Goal: Task Accomplishment & Management: Manage account settings

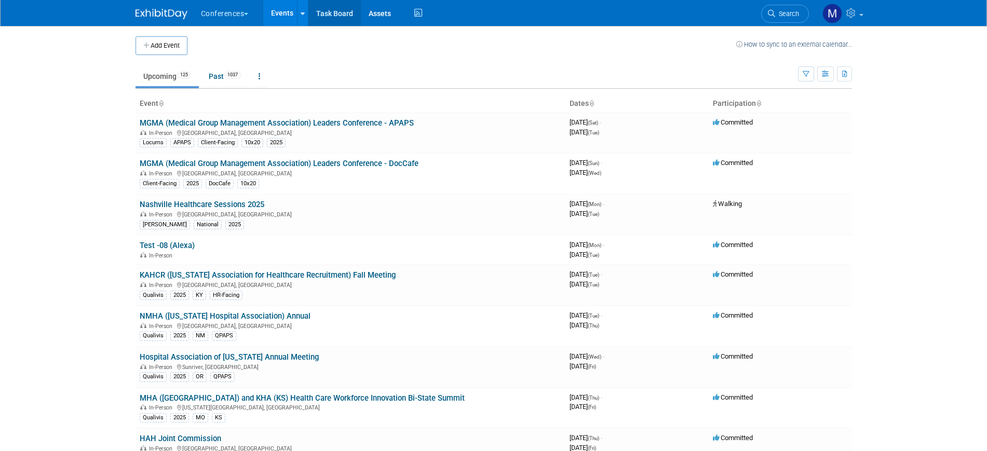
click at [344, 13] on link "Task Board" at bounding box center [335, 13] width 52 height 26
drag, startPoint x: 0, startPoint y: 0, endPoint x: 781, endPoint y: 10, distance: 780.7
click at [781, 10] on span "Search" at bounding box center [787, 14] width 24 height 8
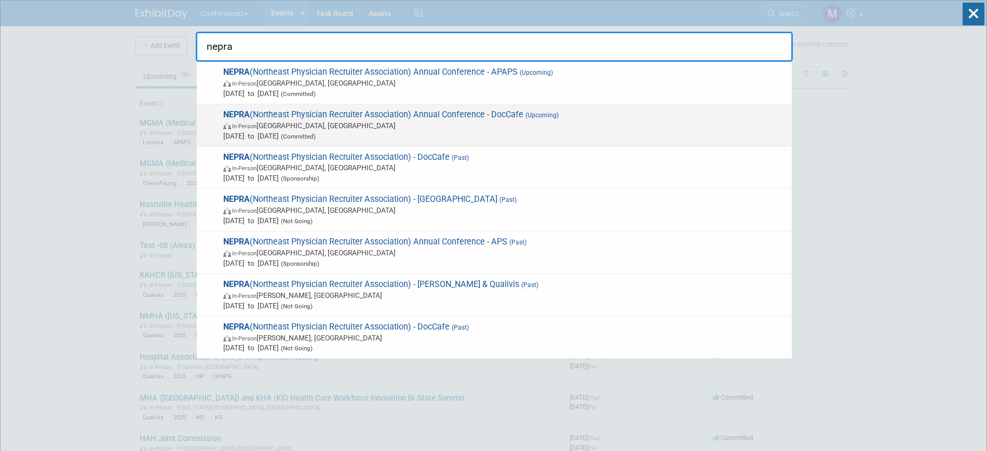
type input "nepra"
click at [283, 129] on span "In-Person [GEOGRAPHIC_DATA], [GEOGRAPHIC_DATA]" at bounding box center [505, 125] width 564 height 10
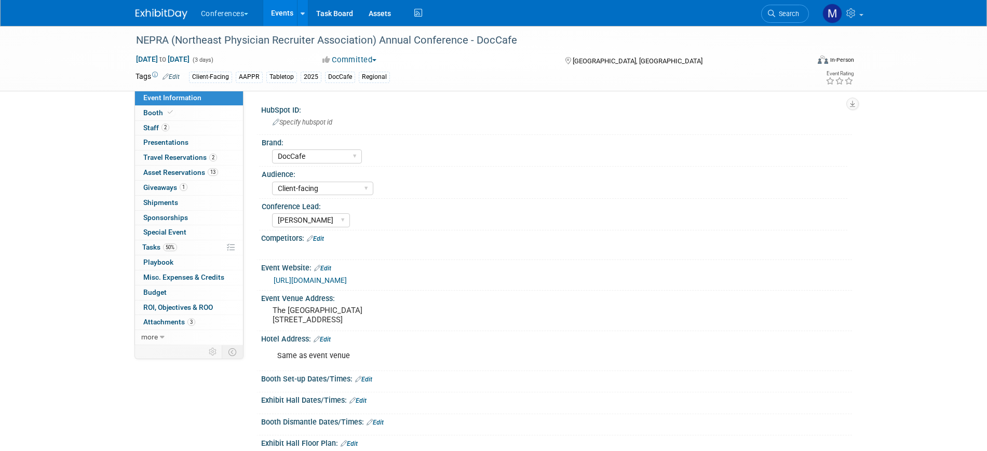
select select "DocCafe"
select select "Client-facing"
select select "[PERSON_NAME]"
click at [169, 127] on link "2 Staff 2" at bounding box center [189, 128] width 108 height 15
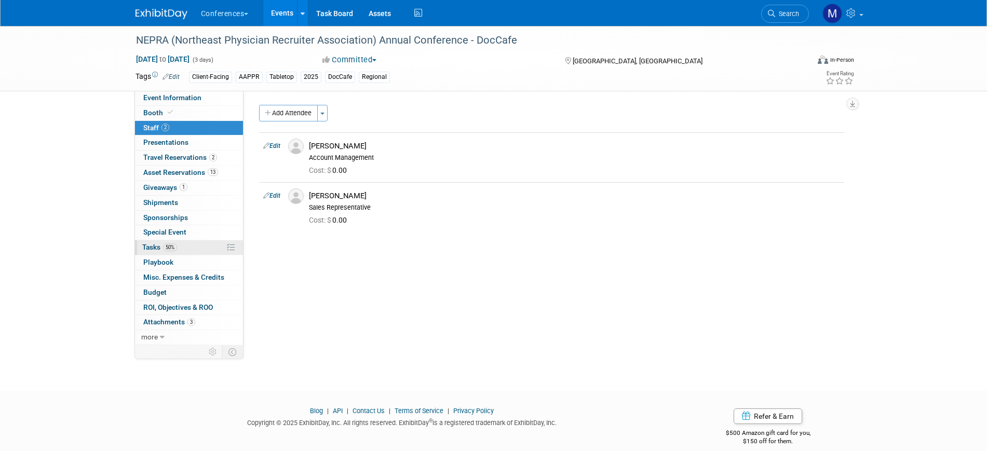
click at [193, 250] on link "50% Tasks 50%" at bounding box center [189, 247] width 108 height 15
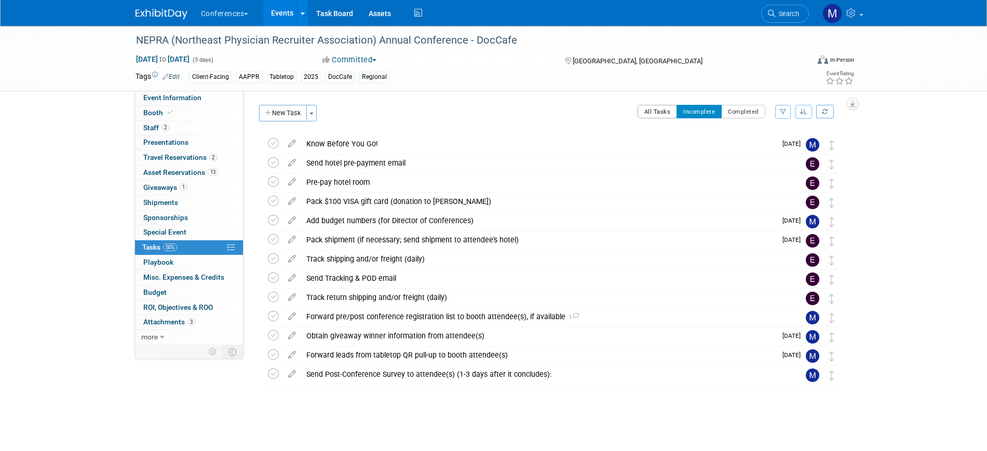
click at [648, 109] on button "All Tasks" at bounding box center [658, 112] width 40 height 14
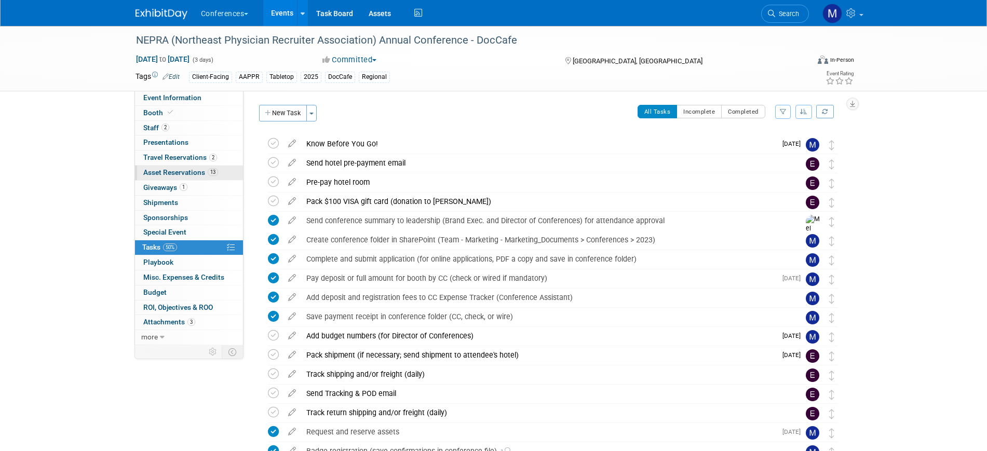
click at [182, 171] on span "Asset Reservations 13" at bounding box center [180, 172] width 75 height 8
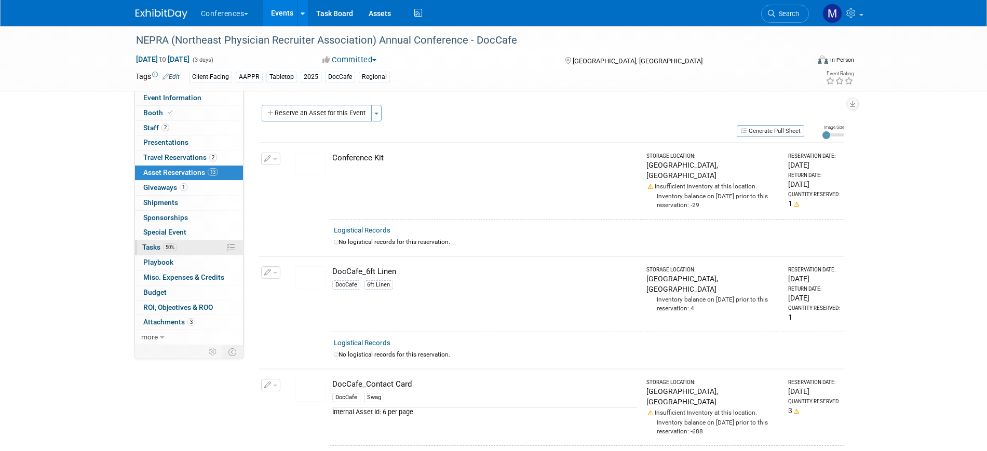
click at [180, 247] on link "50% Tasks 50%" at bounding box center [189, 247] width 108 height 15
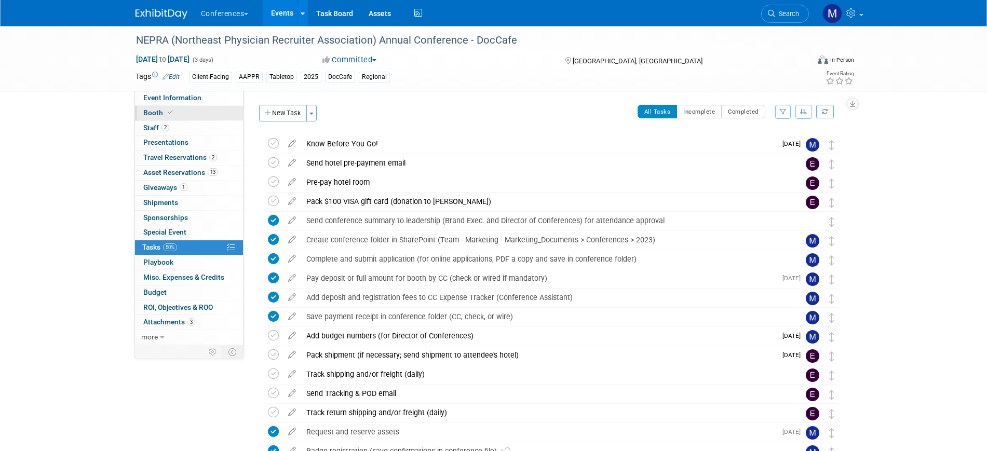
click at [185, 108] on link "Booth" at bounding box center [189, 113] width 108 height 15
select select "6' tabletop"
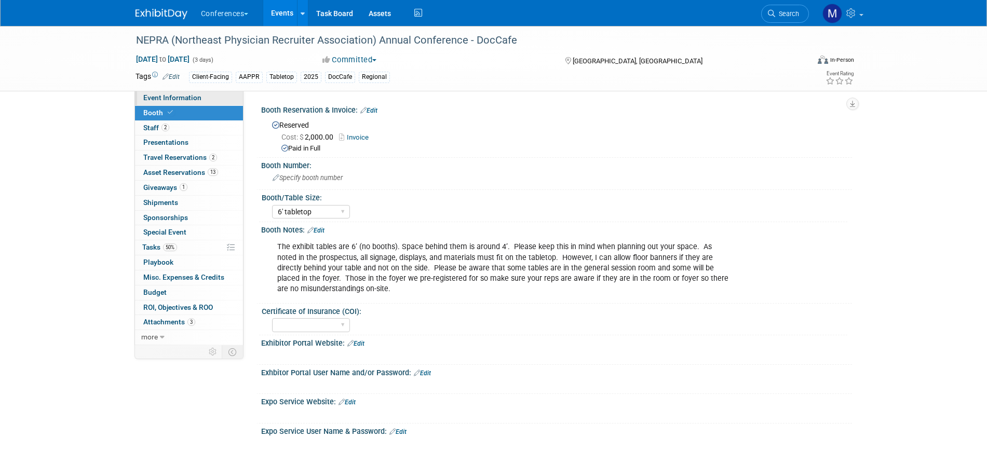
click at [185, 92] on link "Event Information" at bounding box center [189, 98] width 108 height 15
select select "DocCafe"
select select "Client-facing"
select select "[PERSON_NAME]"
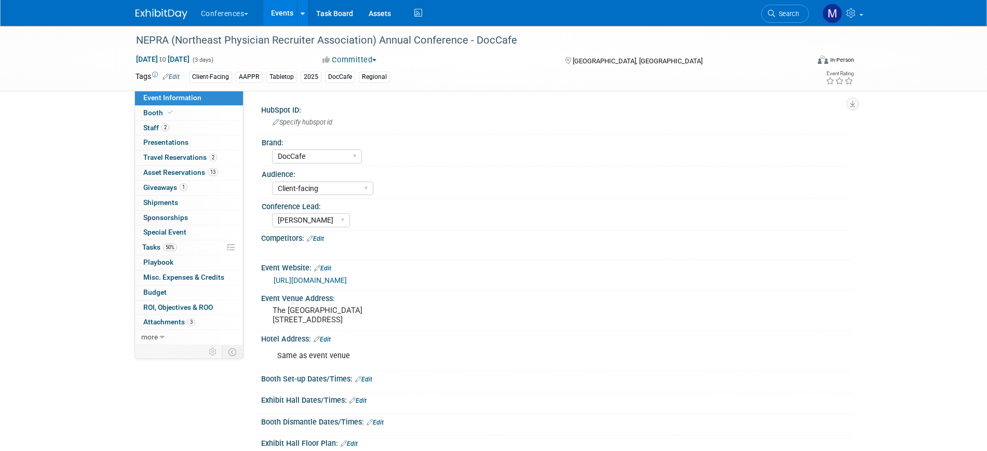
click at [347, 280] on link "[URL][DOMAIN_NAME]" at bounding box center [310, 280] width 73 height 8
click at [200, 161] on span "Travel Reservations 2" at bounding box center [180, 157] width 74 height 8
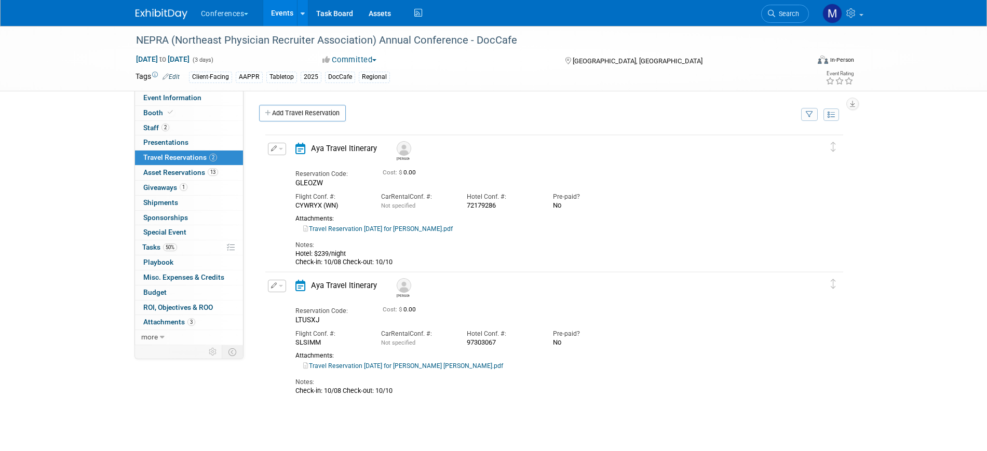
click at [429, 228] on link "Travel Reservation [DATE] for [PERSON_NAME].pdf" at bounding box center [378, 228] width 150 height 7
click at [175, 247] on span "50%" at bounding box center [170, 248] width 14 height 8
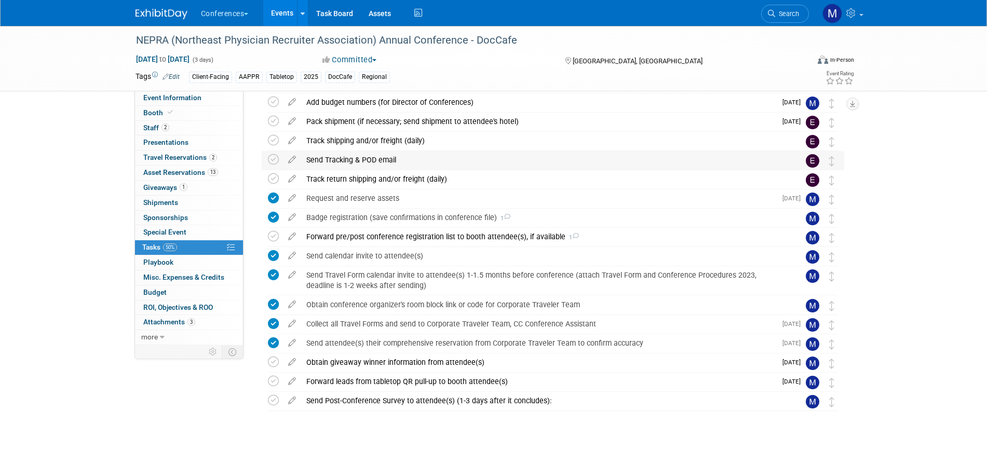
scroll to position [233, 0]
click at [411, 120] on div "Pack shipment (if necessary; send shipment to attendee's hotel)" at bounding box center [538, 122] width 475 height 18
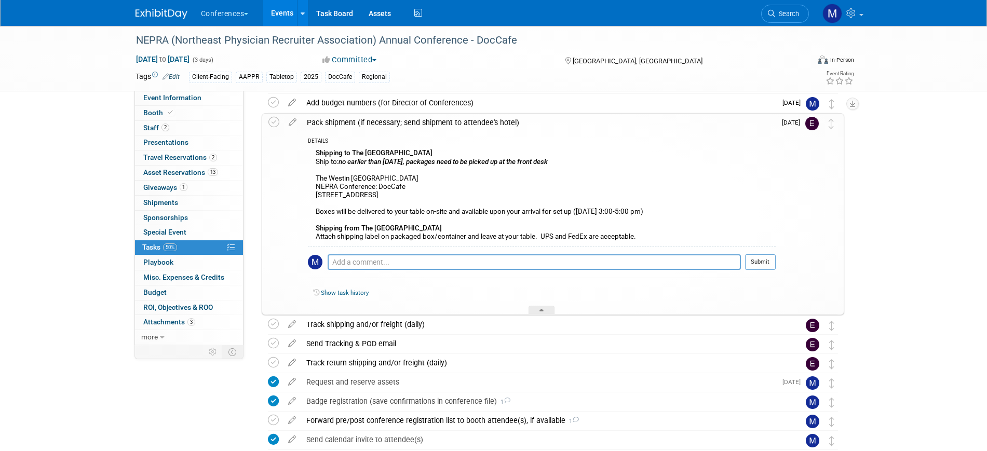
click at [420, 122] on div "Pack shipment (if necessary; send shipment to attendee's hotel)" at bounding box center [539, 123] width 474 height 18
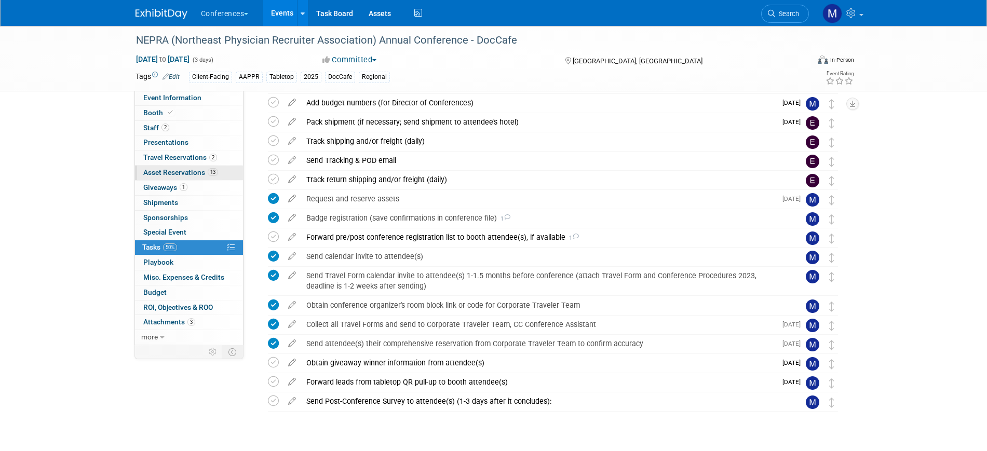
click at [151, 170] on span "Asset Reservations 13" at bounding box center [180, 172] width 75 height 8
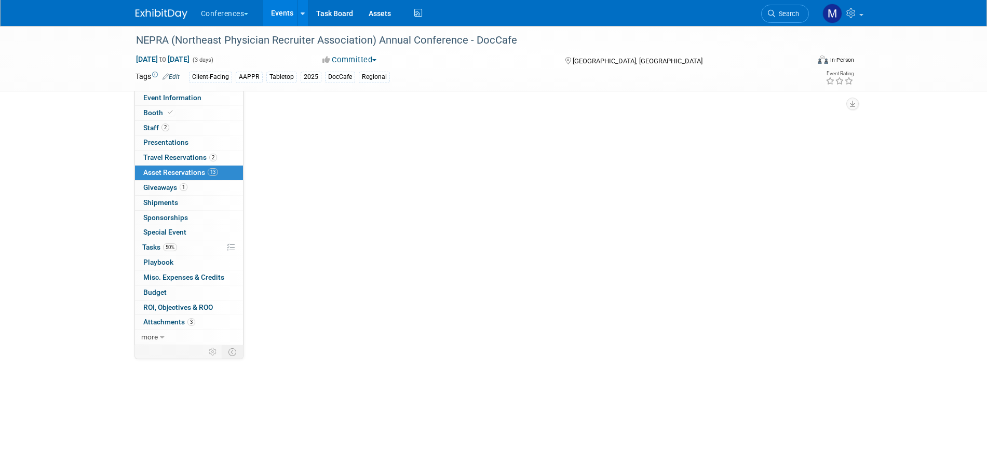
scroll to position [0, 0]
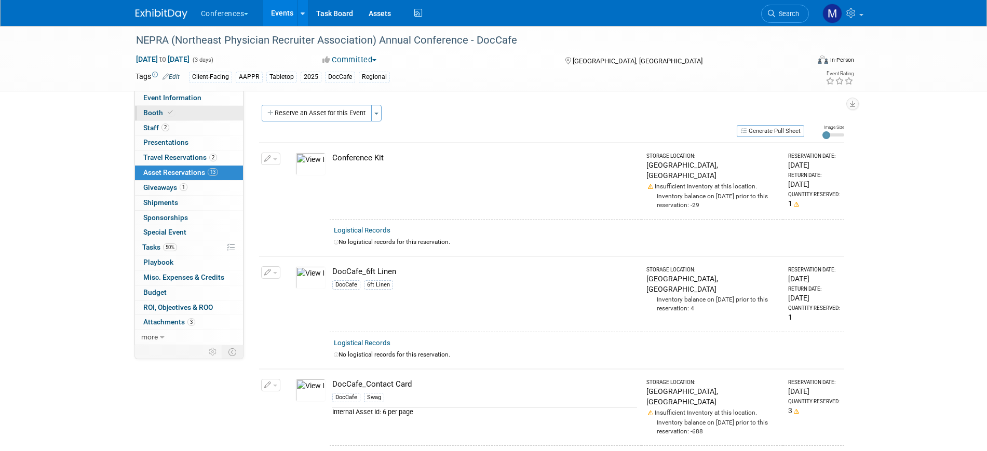
click at [167, 107] on link "Booth" at bounding box center [189, 113] width 108 height 15
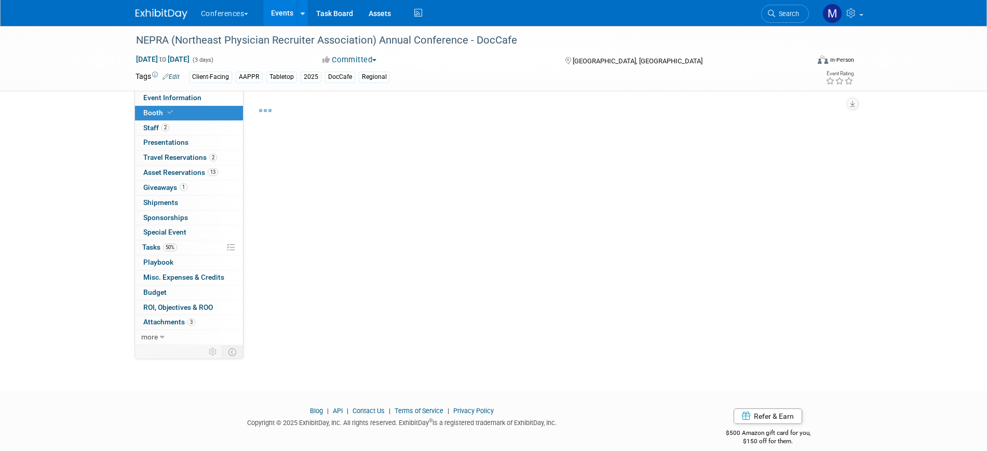
select select "6' tabletop"
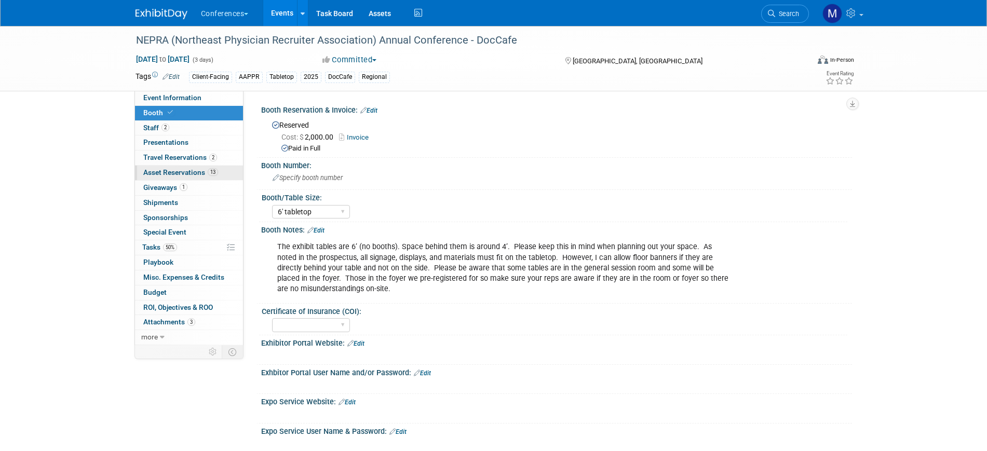
click at [211, 170] on span "13" at bounding box center [213, 172] width 10 height 8
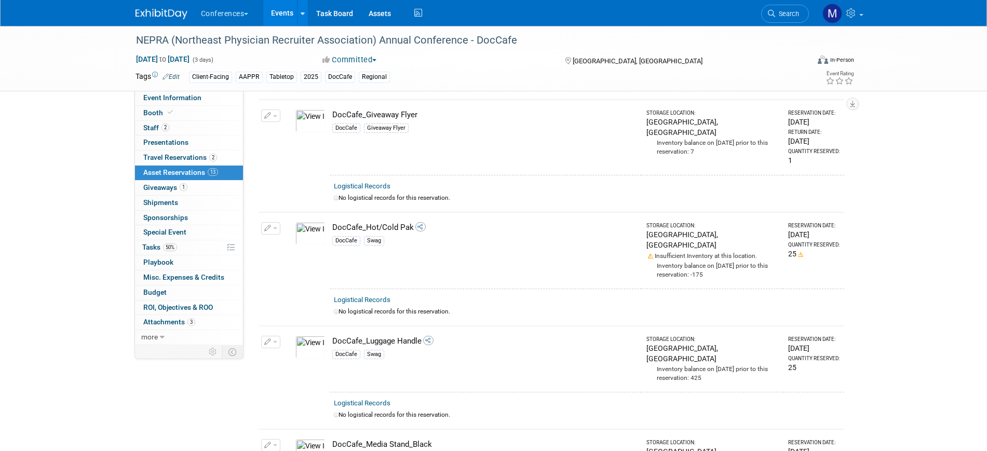
scroll to position [382, 0]
click at [173, 249] on span "50%" at bounding box center [170, 248] width 14 height 8
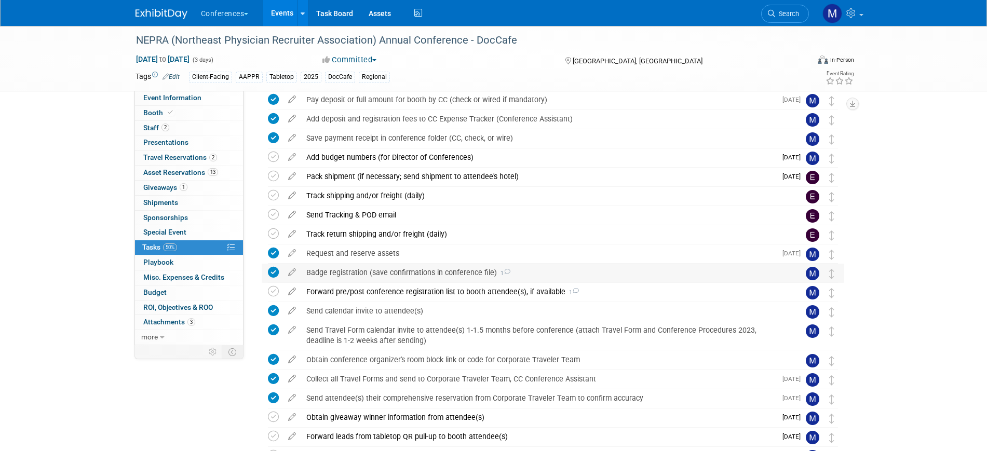
scroll to position [178, 0]
click at [400, 179] on div "Pack shipment (if necessary; send shipment to attendee's hotel)" at bounding box center [538, 177] width 475 height 18
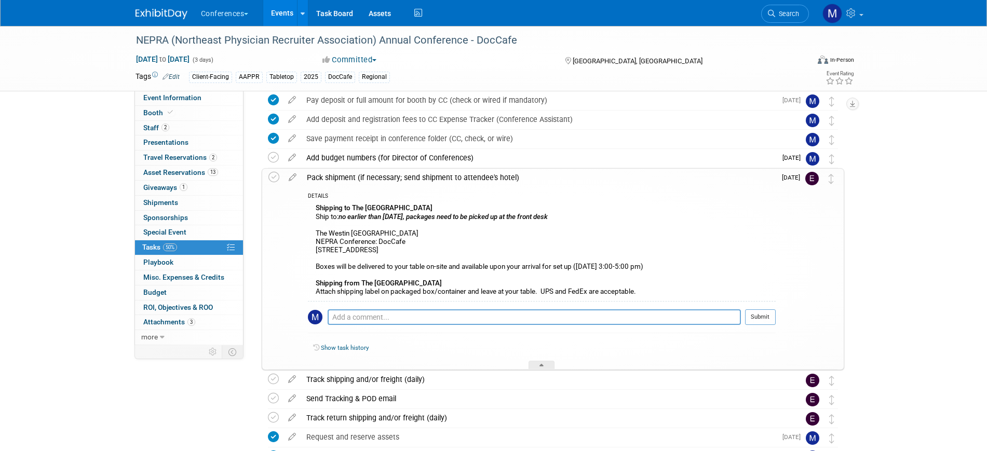
click at [400, 179] on div "Pack shipment (if necessary; send shipment to attendee's hotel)" at bounding box center [539, 178] width 474 height 18
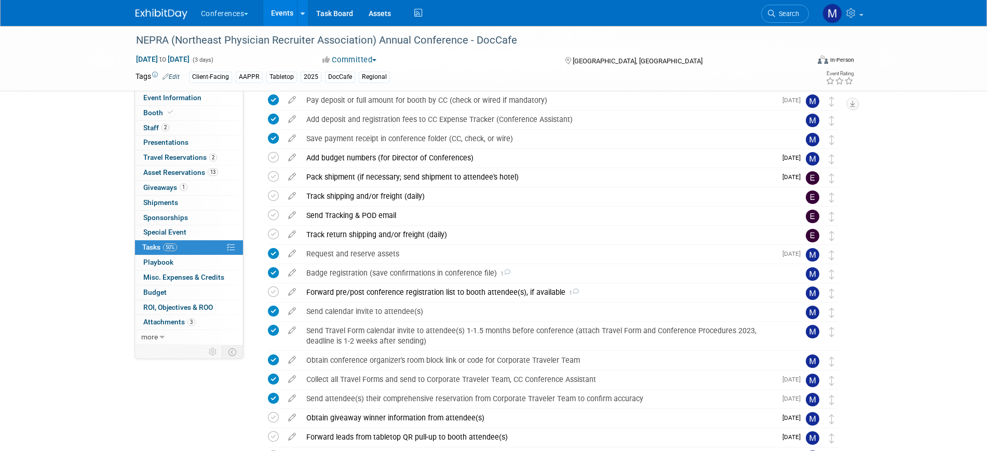
click at [87, 201] on div "NEPRA (Northeast Physician Recruiter Association) Annual Conference - DocCafe […" at bounding box center [493, 189] width 987 height 682
click at [181, 174] on span "Asset Reservations 13" at bounding box center [180, 172] width 75 height 8
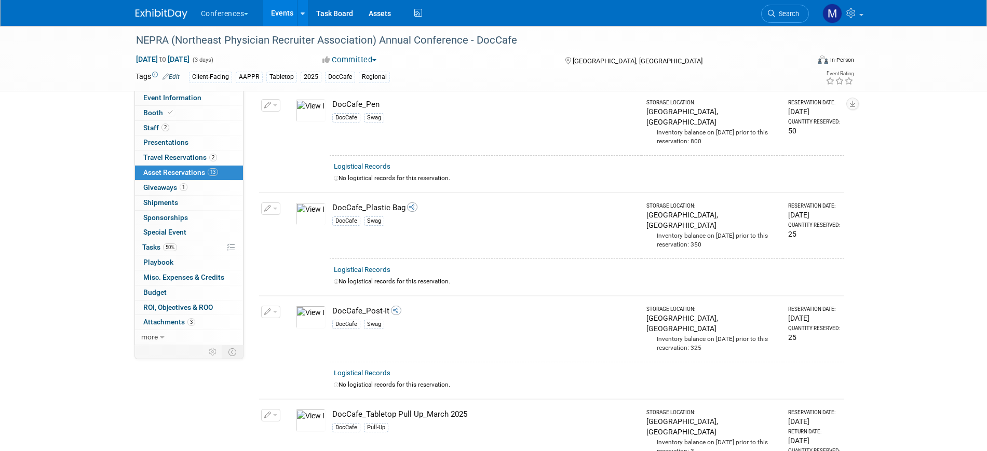
scroll to position [943, 0]
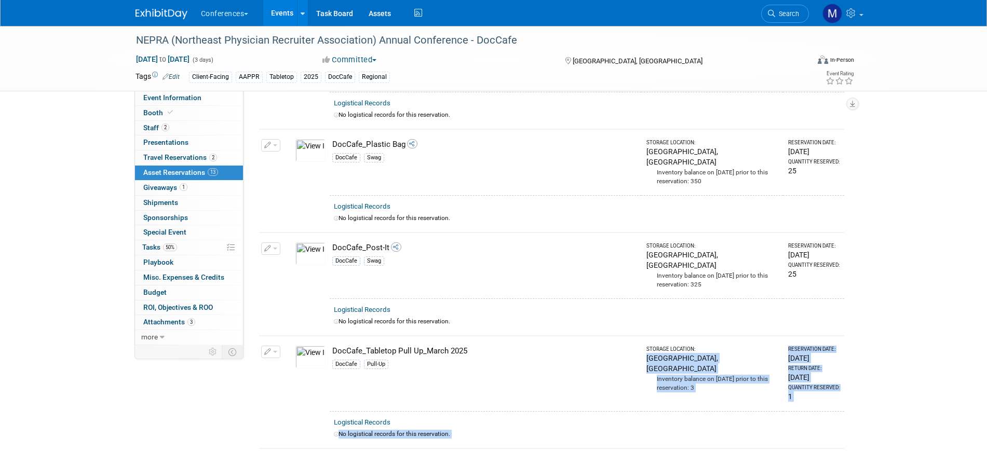
scroll to position [1148, 0]
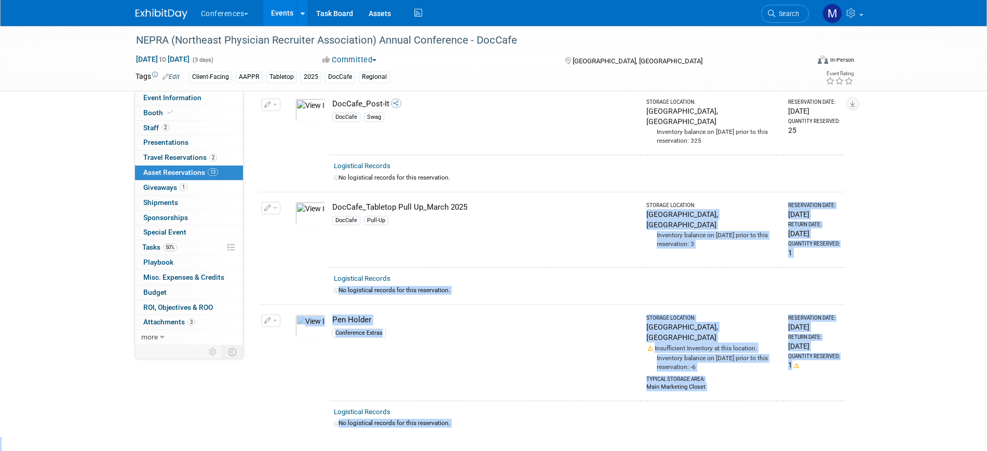
drag, startPoint x: 637, startPoint y: 330, endPoint x: 521, endPoint y: 481, distance: 190.4
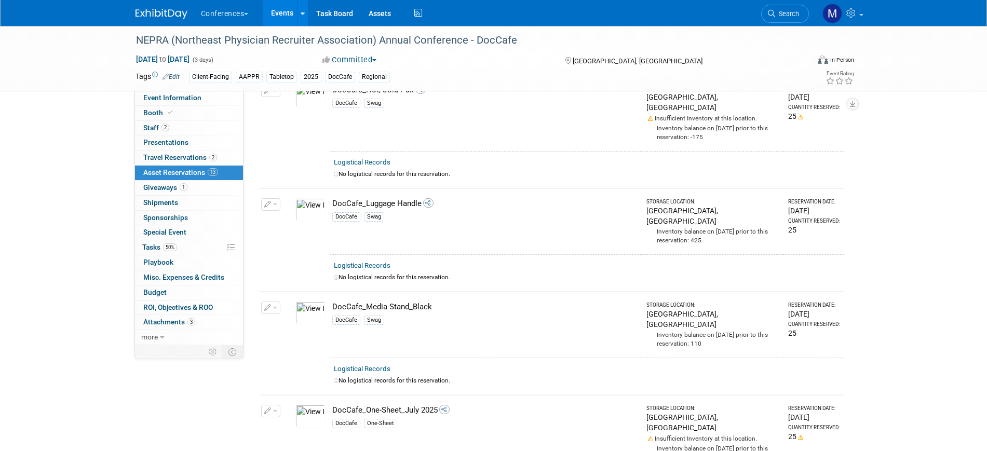
scroll to position [520, 0]
click at [273, 308] on span "button" at bounding box center [275, 309] width 4 height 2
click at [310, 319] on button "Change Reservation" at bounding box center [311, 326] width 88 height 14
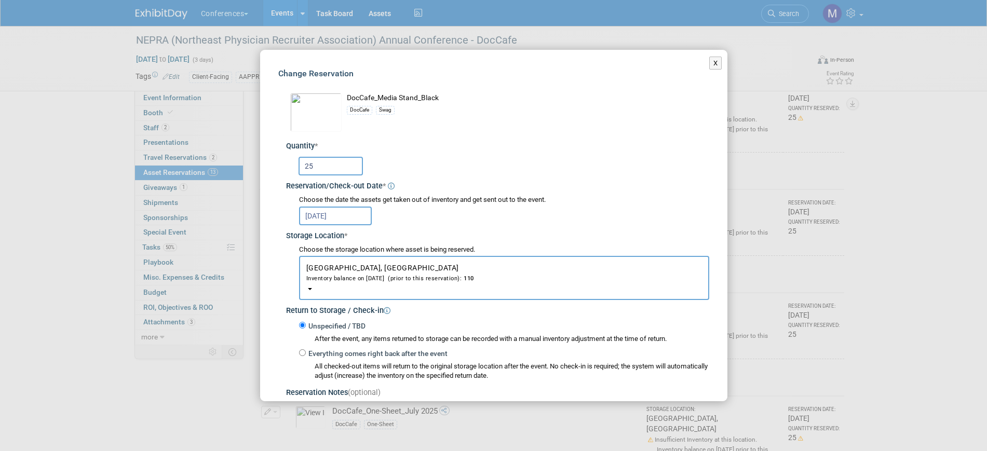
click at [319, 160] on input "25" at bounding box center [331, 166] width 64 height 19
type input "2"
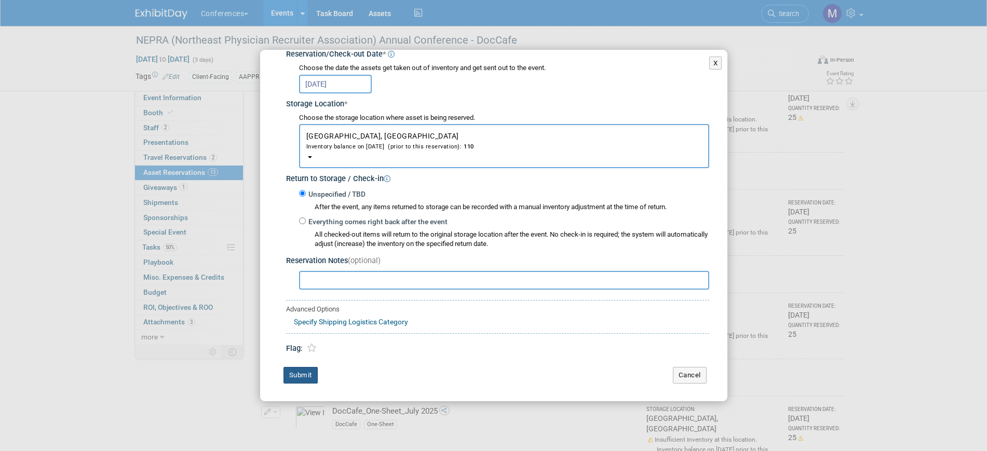
type input "50"
click at [296, 374] on button "Submit" at bounding box center [301, 375] width 34 height 17
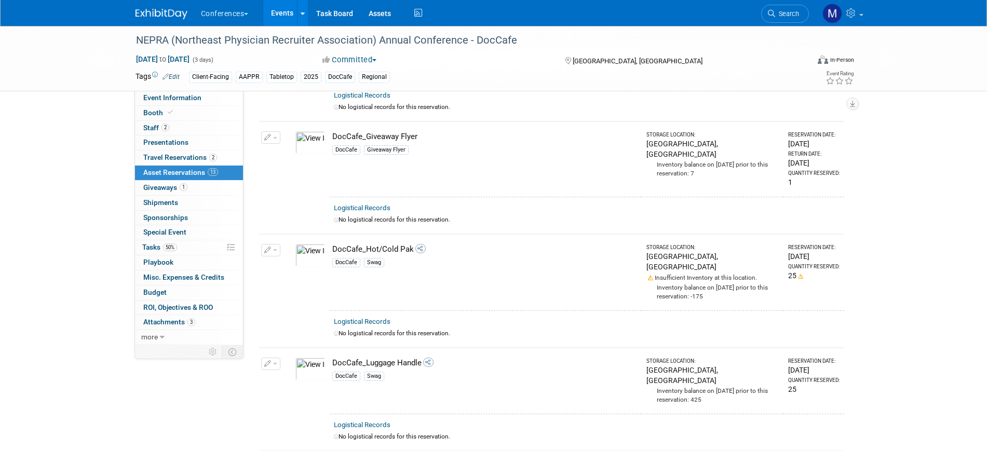
scroll to position [361, 0]
click at [277, 250] on span "button" at bounding box center [275, 251] width 4 height 2
click at [293, 261] on button "Change Reservation" at bounding box center [311, 268] width 88 height 14
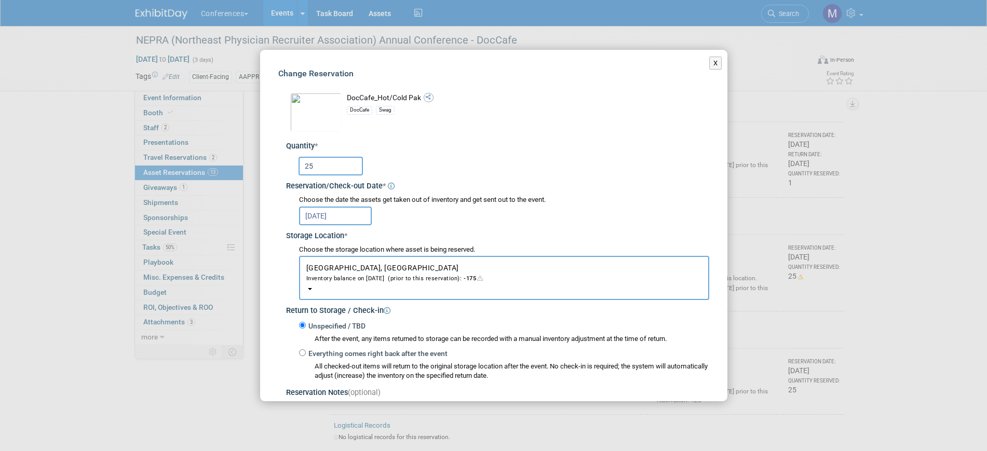
click at [328, 163] on input "25" at bounding box center [331, 166] width 64 height 19
type input "2"
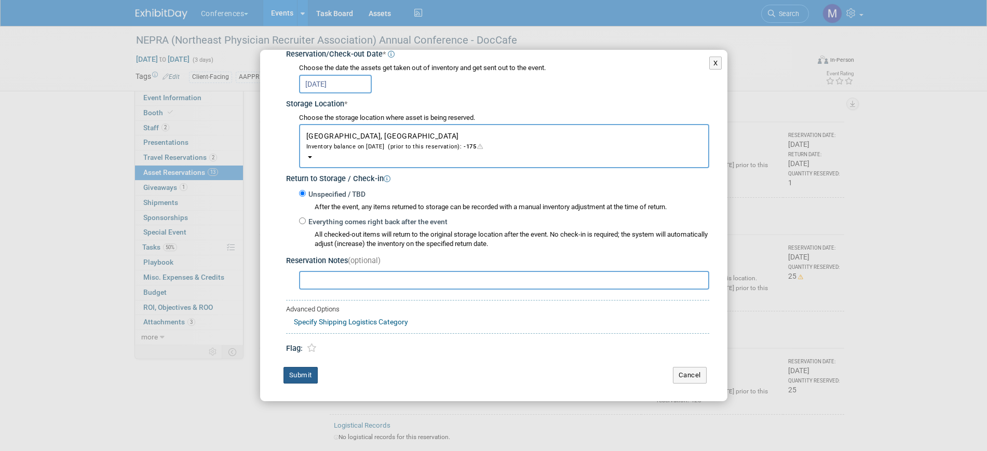
type input "50"
click at [304, 376] on button "Submit" at bounding box center [301, 375] width 34 height 17
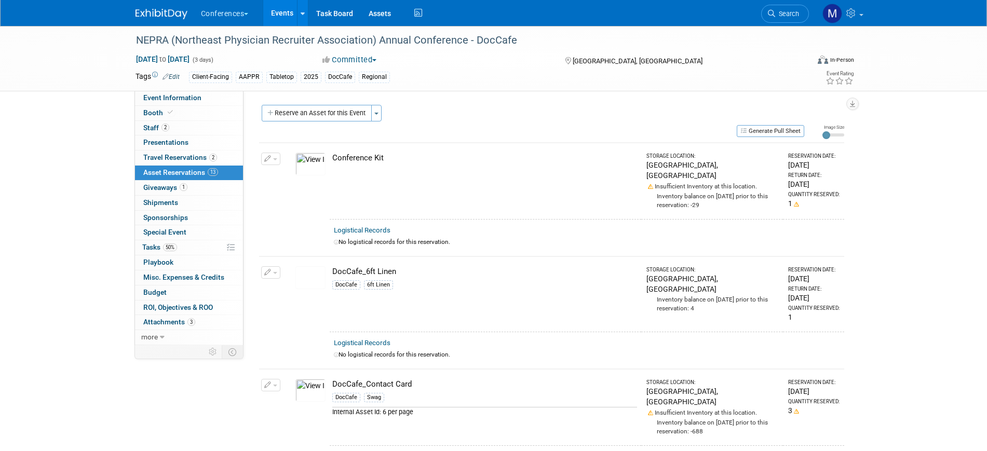
scroll to position [1, 0]
click at [378, 109] on button "Toggle Dropdown" at bounding box center [376, 112] width 10 height 17
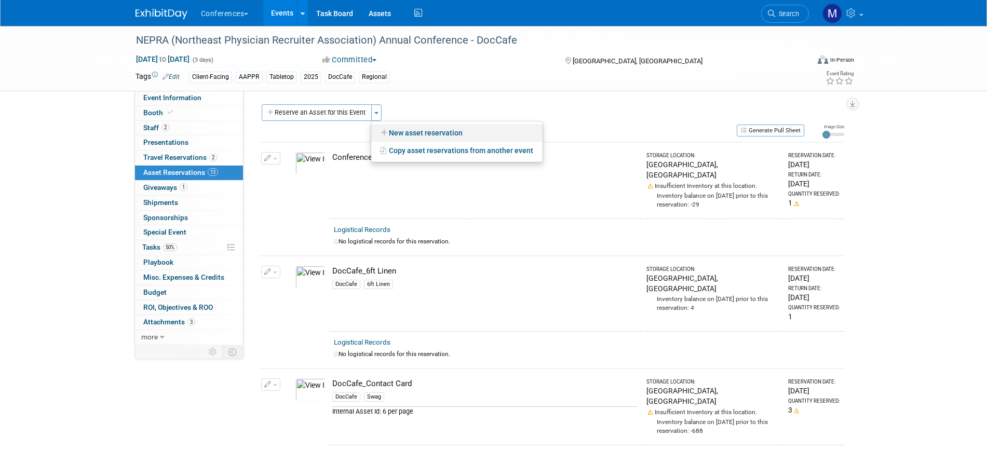
click at [405, 131] on link "New asset reservation" at bounding box center [456, 133] width 171 height 18
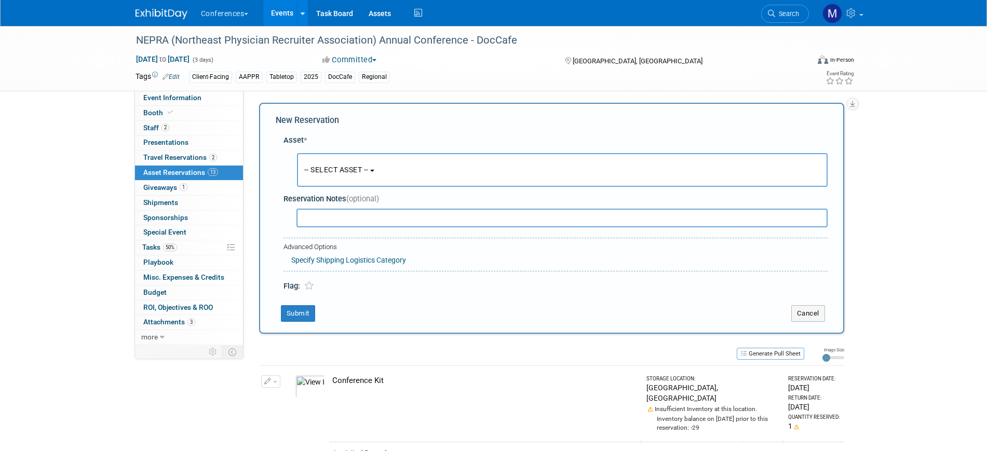
scroll to position [10, 0]
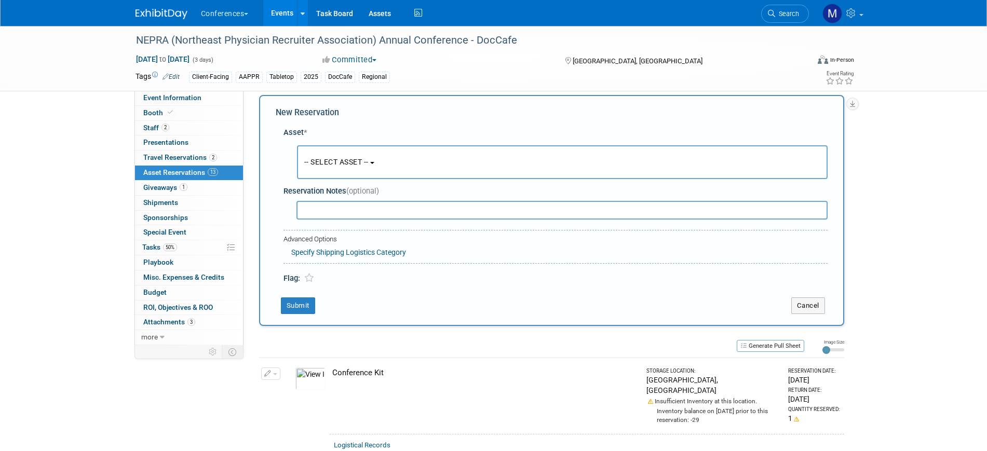
click at [367, 164] on span "-- SELECT ASSET --" at bounding box center [336, 162] width 64 height 8
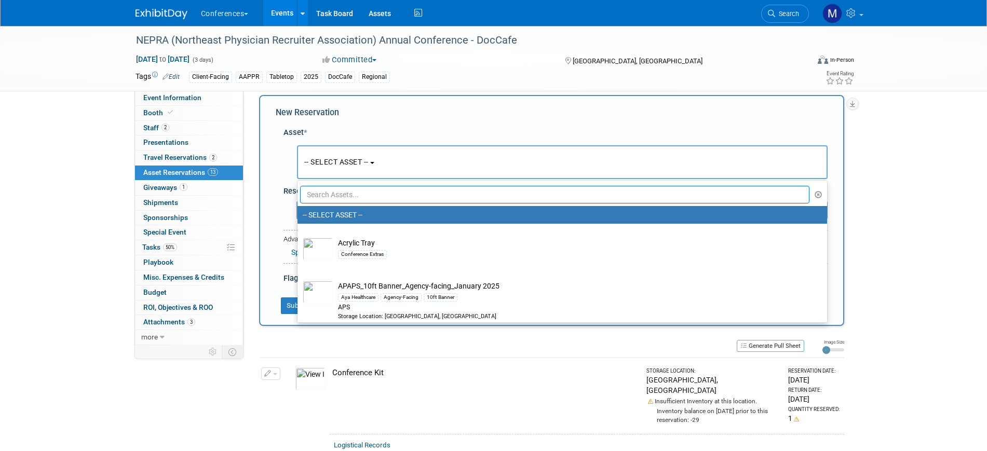
click at [340, 195] on input "text" at bounding box center [555, 195] width 510 height 18
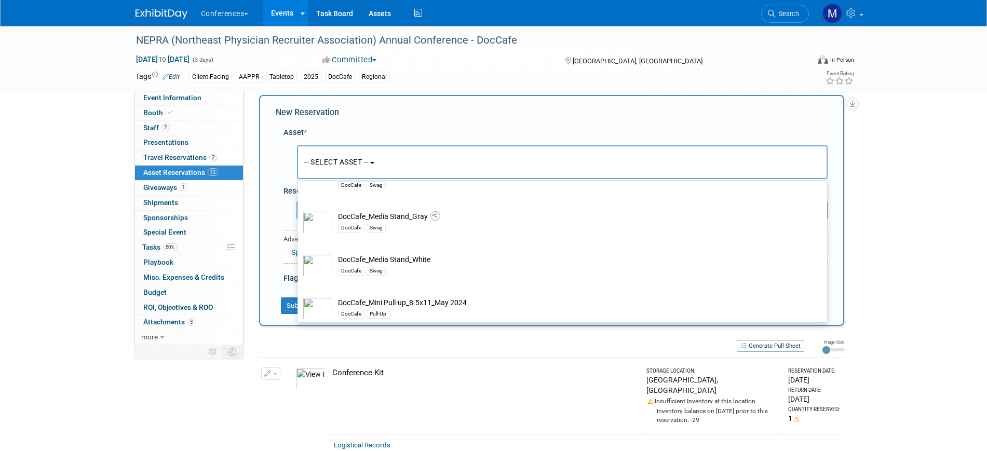
scroll to position [675, 0]
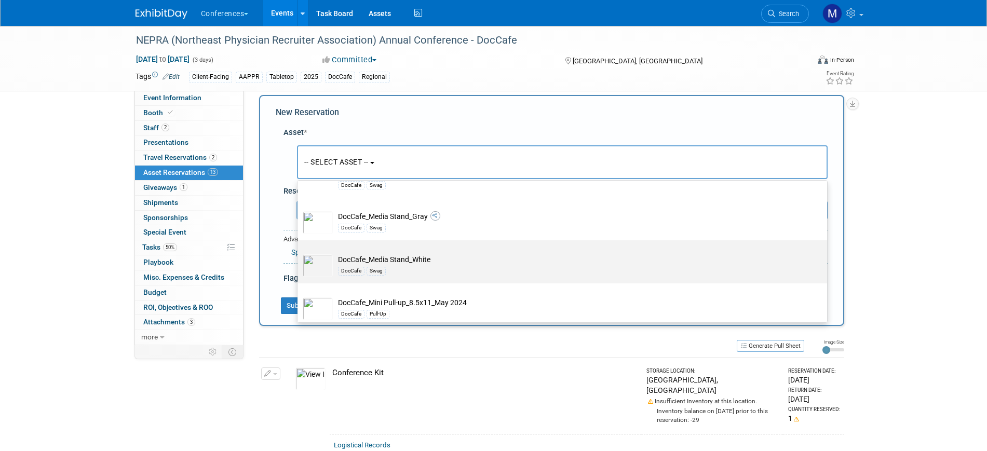
type input "doccafe"
click at [412, 272] on div "DocCafe Swag" at bounding box center [572, 271] width 468 height 12
click at [299, 253] on input "DocCafe_Media Stand_White DocCafe Swag" at bounding box center [295, 249] width 7 height 7
select select "10721363"
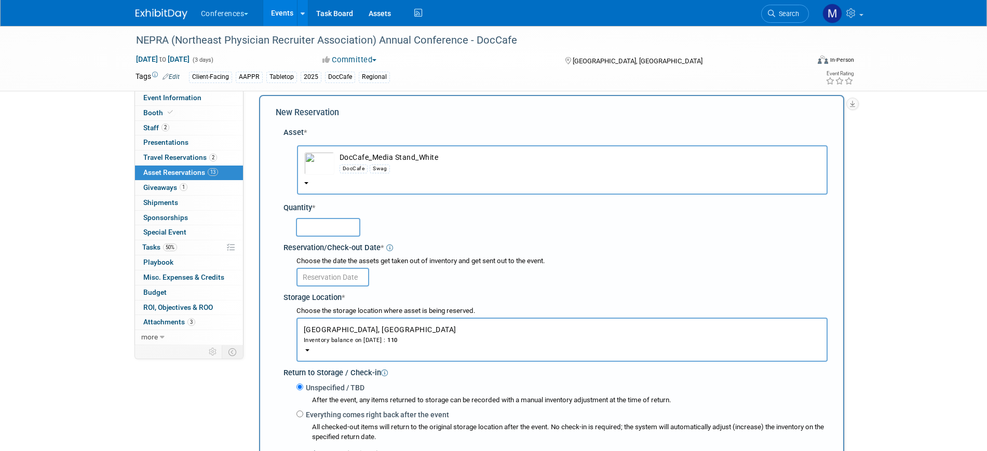
click at [329, 225] on input "text" at bounding box center [328, 227] width 64 height 19
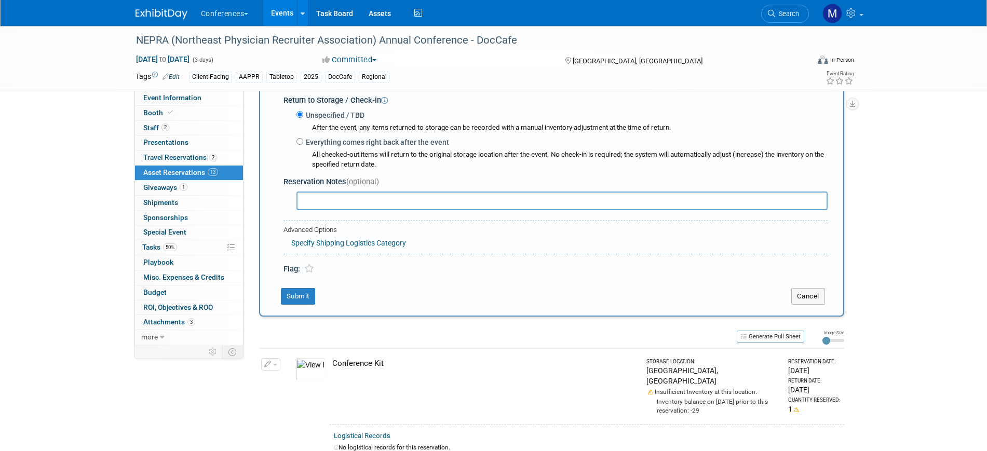
scroll to position [22, 0]
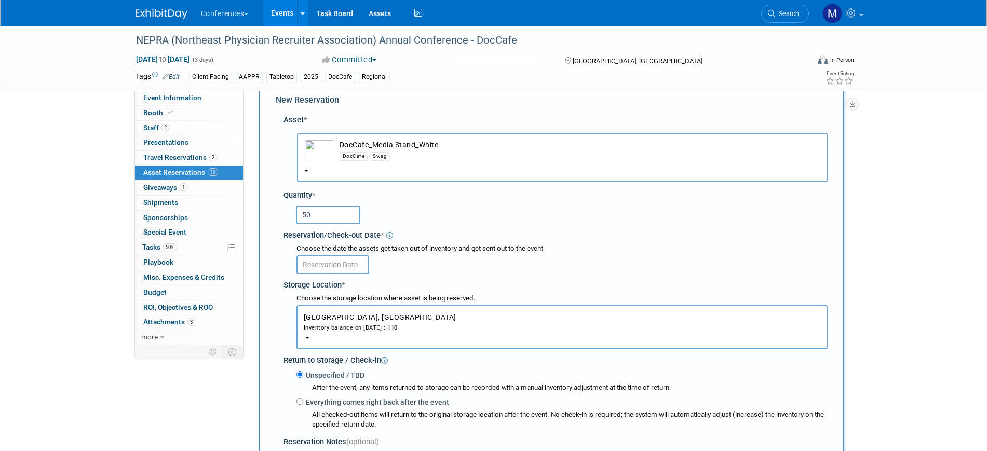
type input "50"
click at [356, 266] on input "text" at bounding box center [333, 265] width 73 height 19
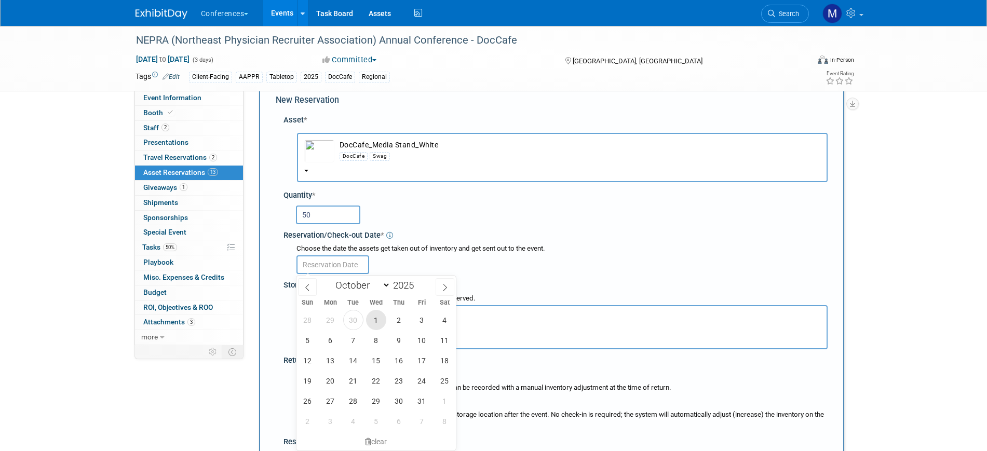
click at [376, 318] on span "1" at bounding box center [376, 320] width 20 height 20
type input "[DATE]"
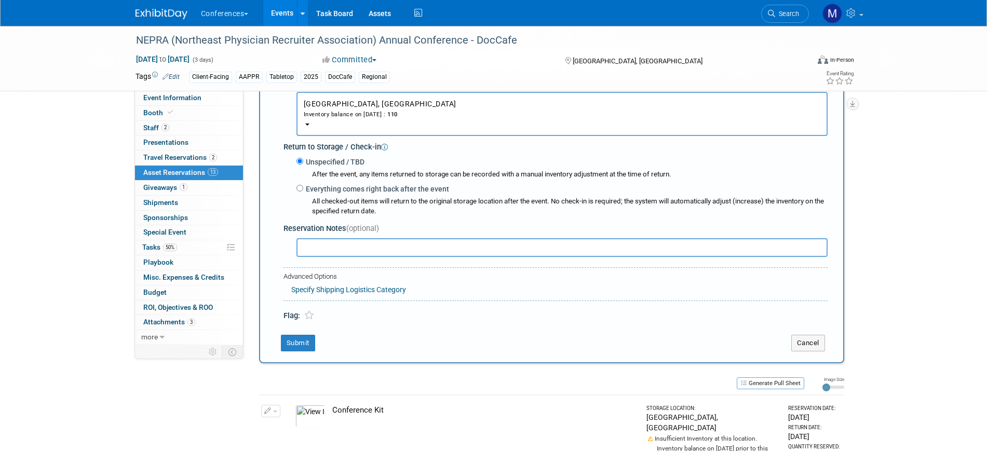
scroll to position [247, 0]
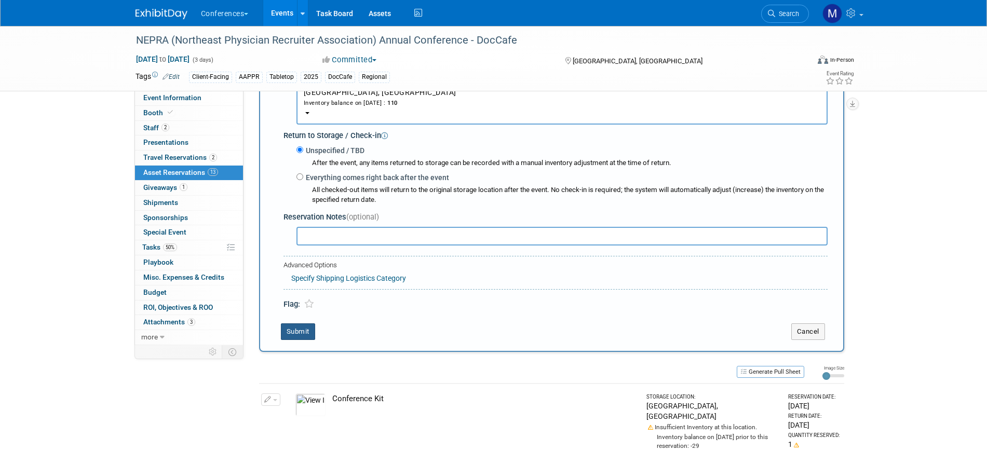
click at [298, 336] on button "Submit" at bounding box center [298, 332] width 34 height 17
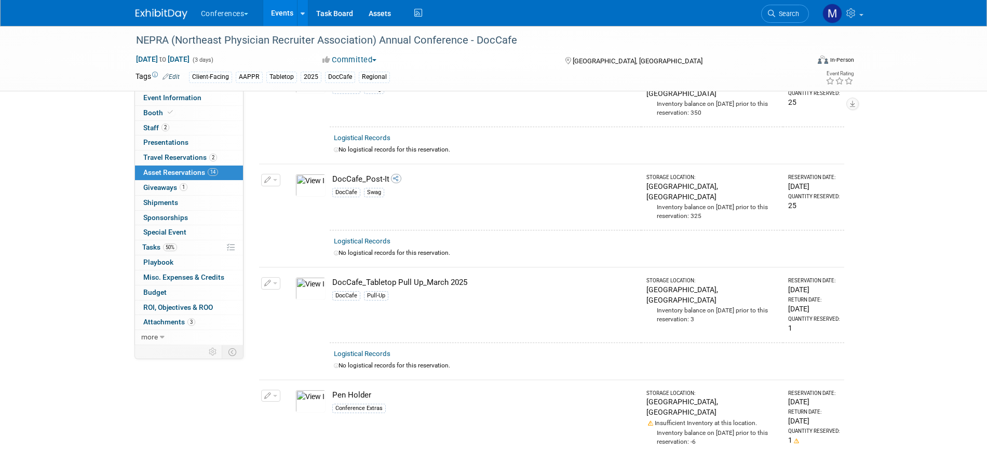
scroll to position [1176, 0]
click at [306, 277] on img at bounding box center [311, 288] width 30 height 23
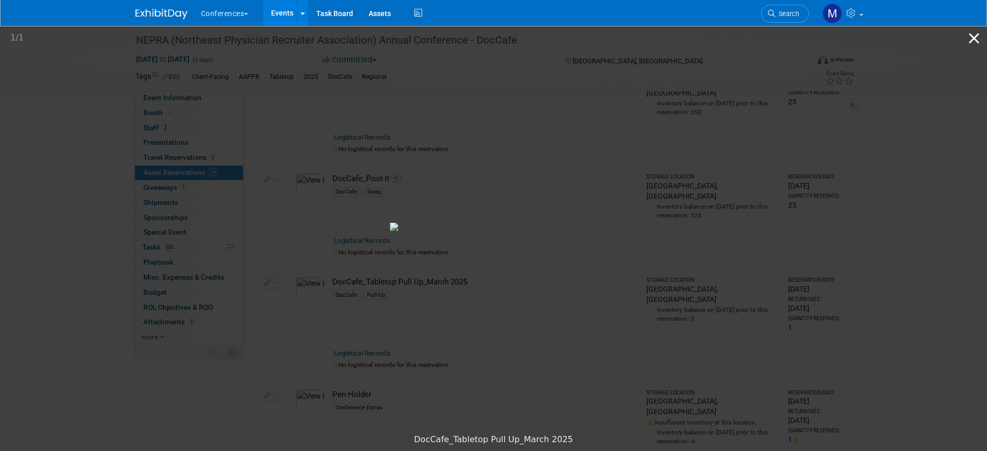
click at [976, 34] on button "Close gallery" at bounding box center [974, 38] width 26 height 24
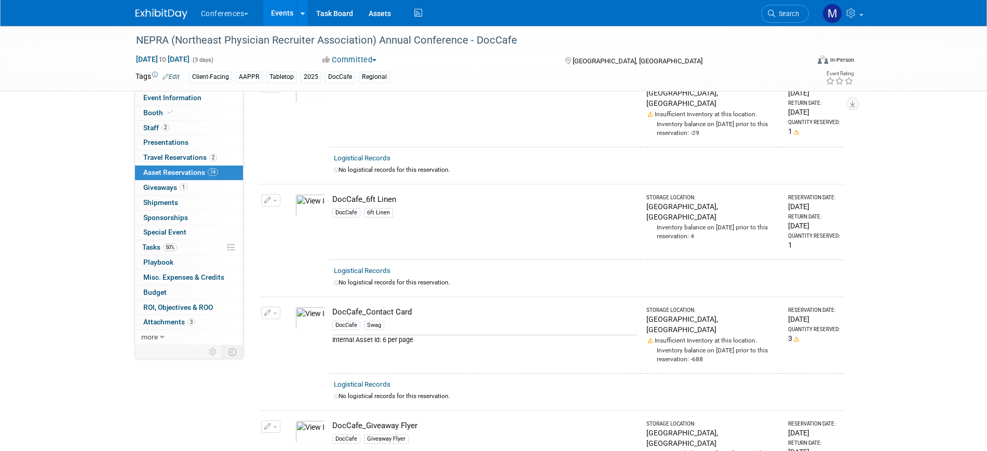
scroll to position [0, 0]
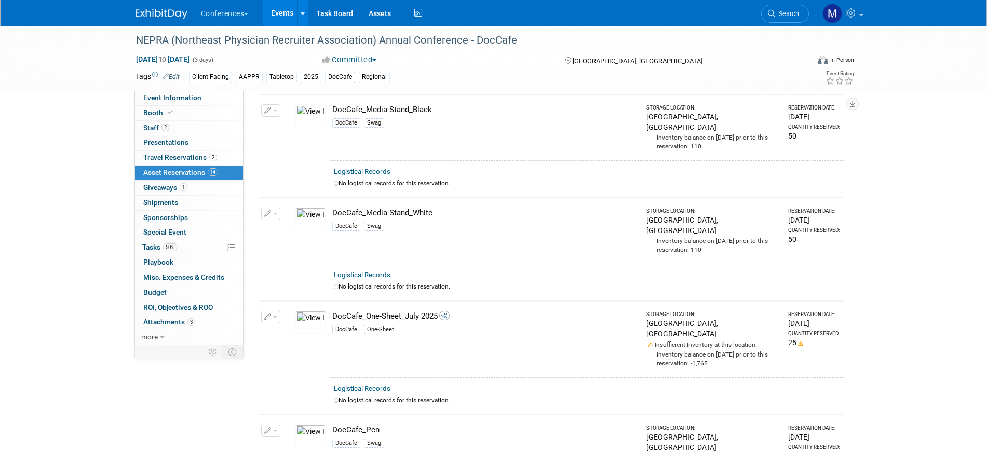
scroll to position [719, 0]
click at [39, 199] on div "NEPRA (Northeast Physician Recruiter Association) Annual Conference - DocCafe […" at bounding box center [493, 148] width 987 height 1683
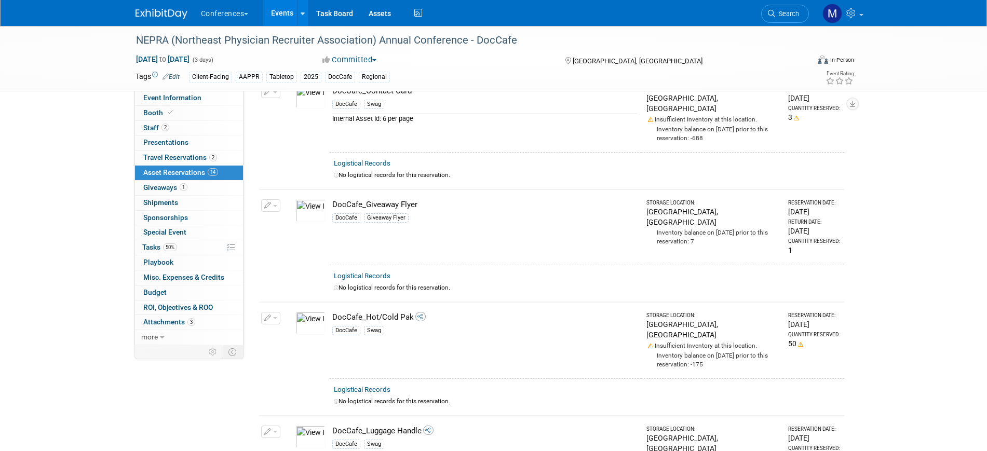
scroll to position [0, 0]
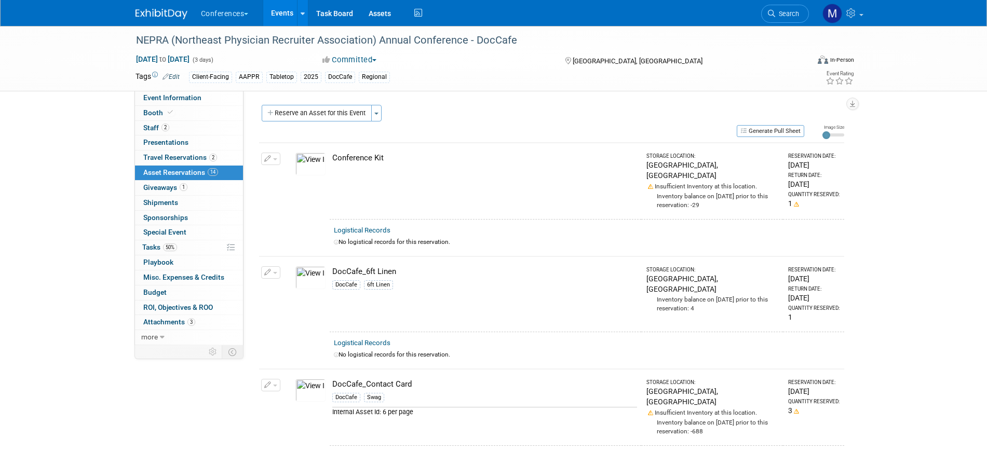
click at [429, 305] on td "DocCafe_6ft Linen DocCafe 6ft Linen" at bounding box center [486, 294] width 312 height 75
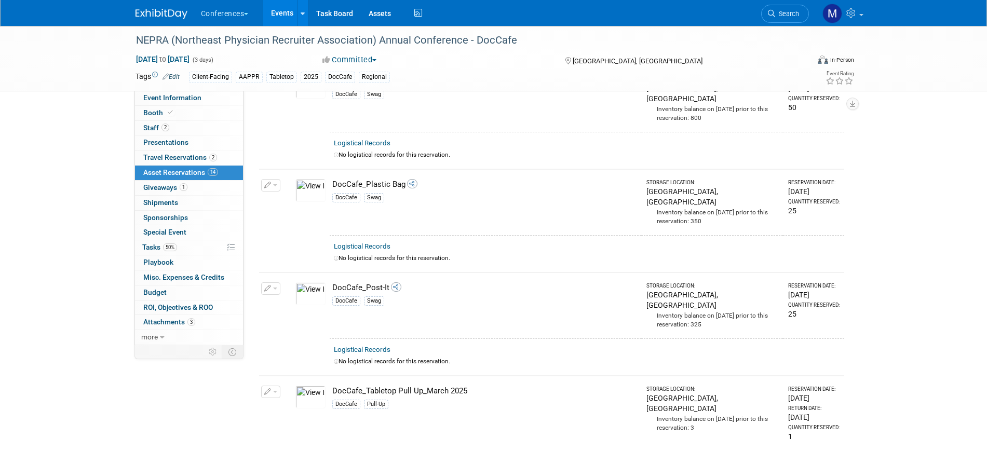
scroll to position [1115, 0]
